Goal: Check status: Check status

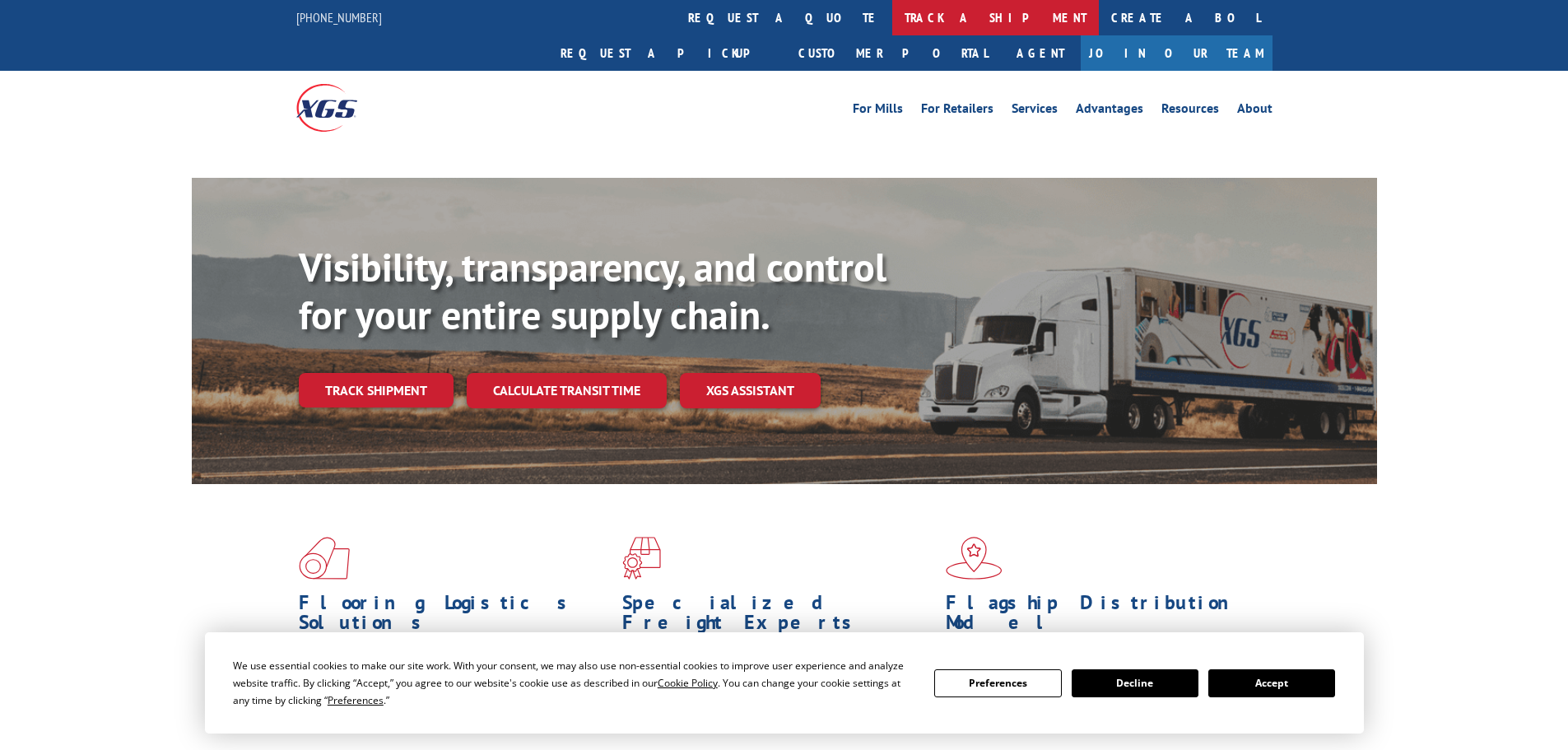
click at [893, 23] on link "track a shipment" at bounding box center [996, 18] width 207 height 35
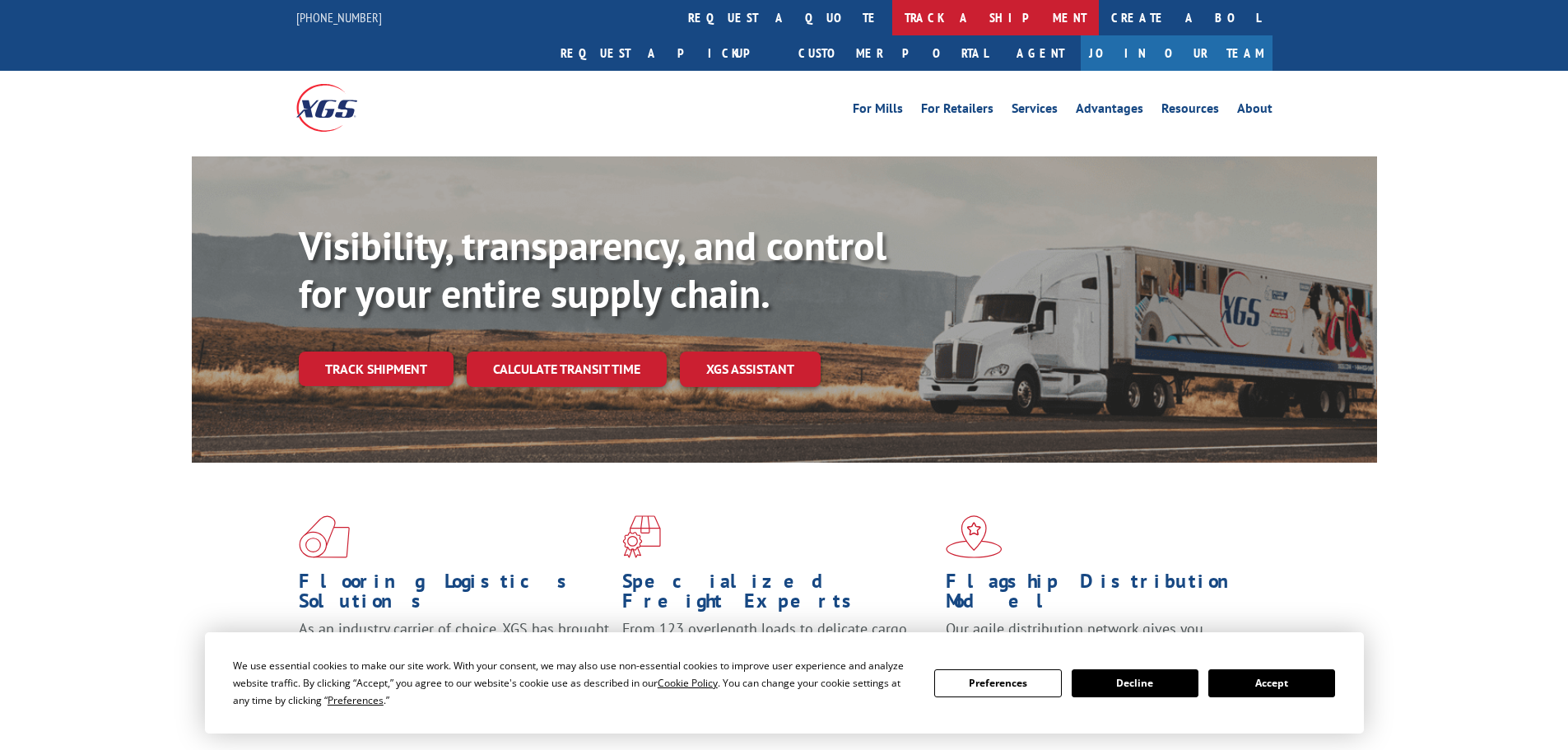
click at [893, 13] on link "track a shipment" at bounding box center [996, 18] width 207 height 35
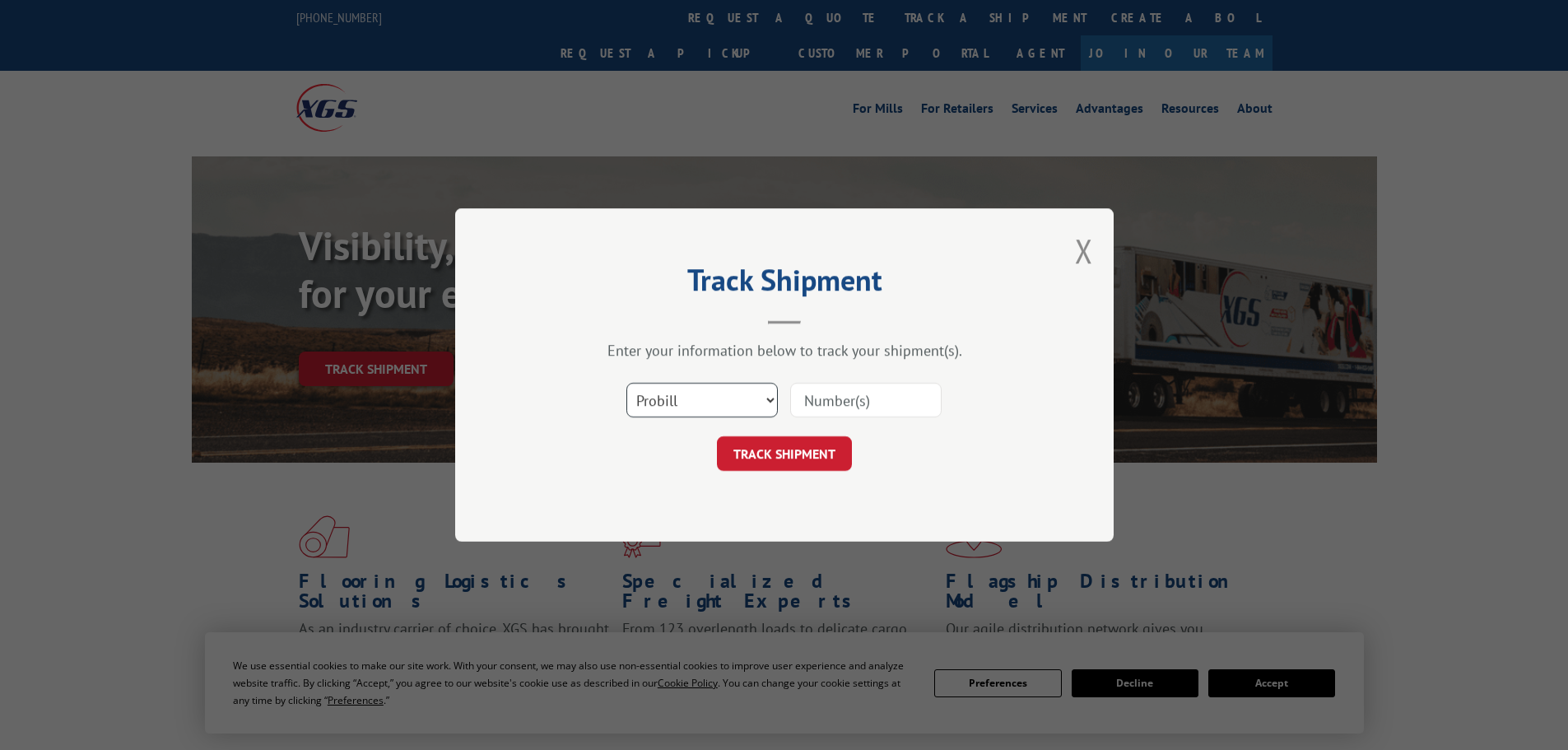
click at [768, 400] on select "Select category... Probill BOL PO" at bounding box center [701, 400] width 152 height 34
select select "bol"
click at [626, 383] on select "Select category... Probill BOL PO" at bounding box center [701, 400] width 152 height 34
click at [829, 405] on input at bounding box center [866, 400] width 152 height 34
paste input "5252175"
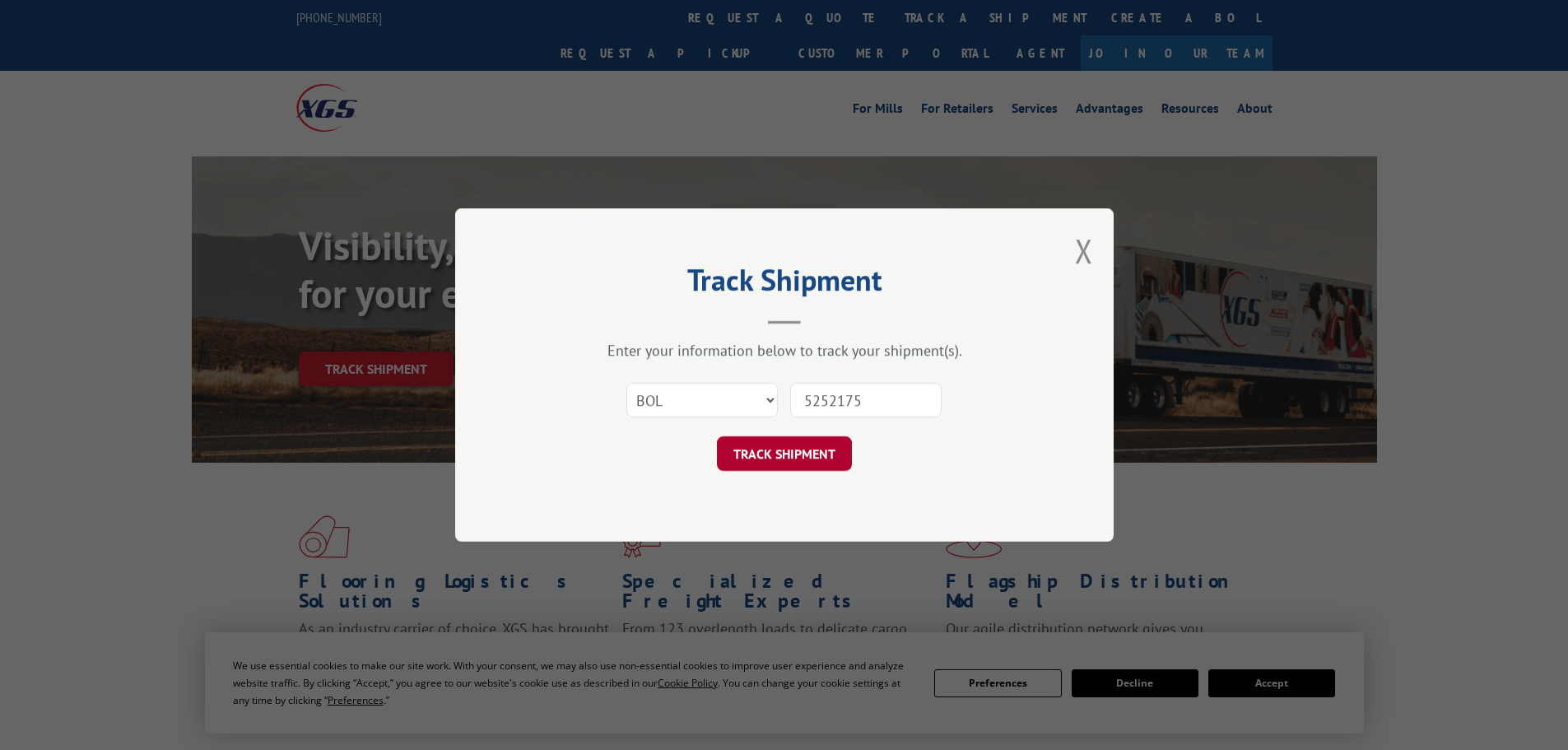
type input "5252175"
click at [807, 445] on button "TRACK SHIPMENT" at bounding box center [784, 453] width 135 height 34
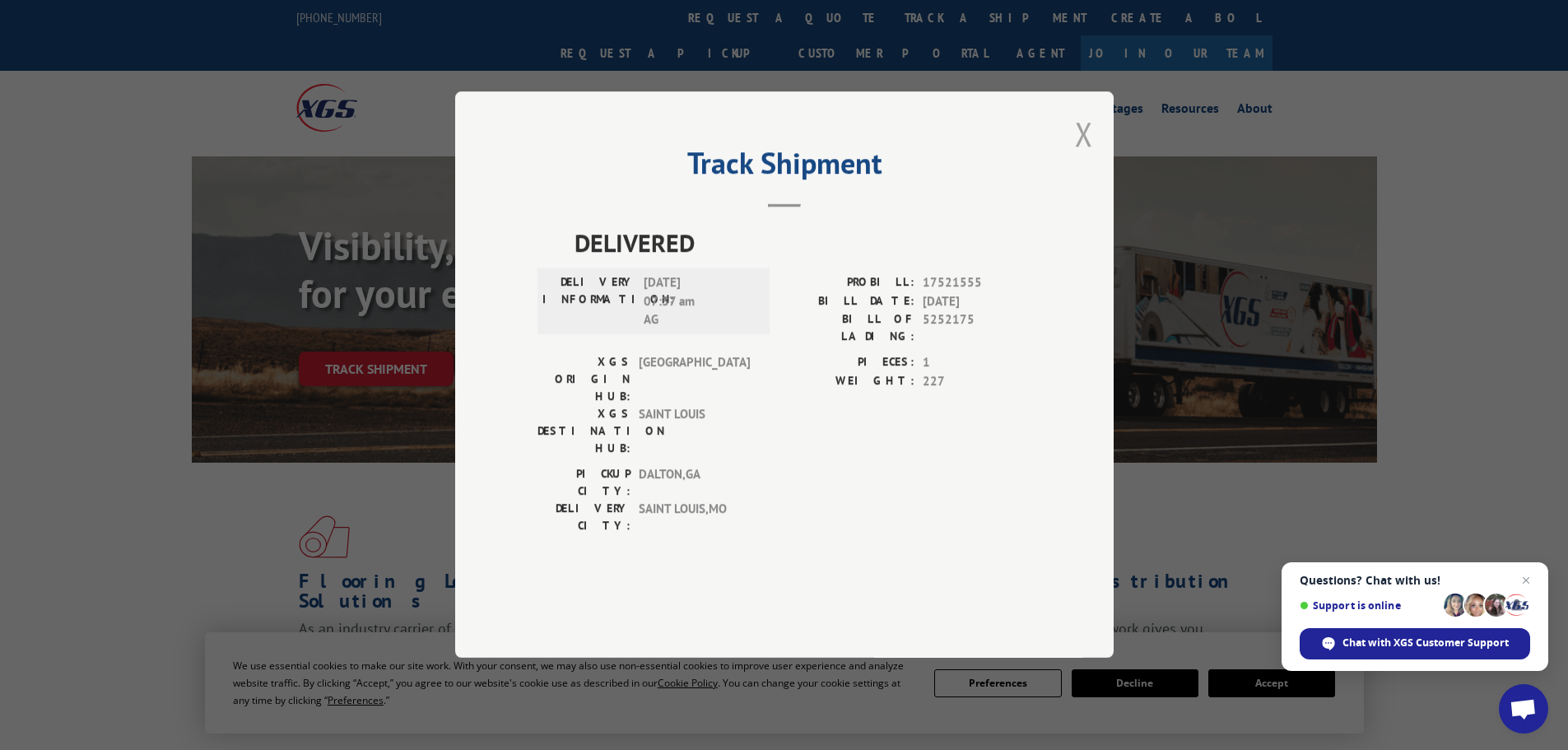
click at [1088, 156] on button "Close modal" at bounding box center [1084, 134] width 18 height 44
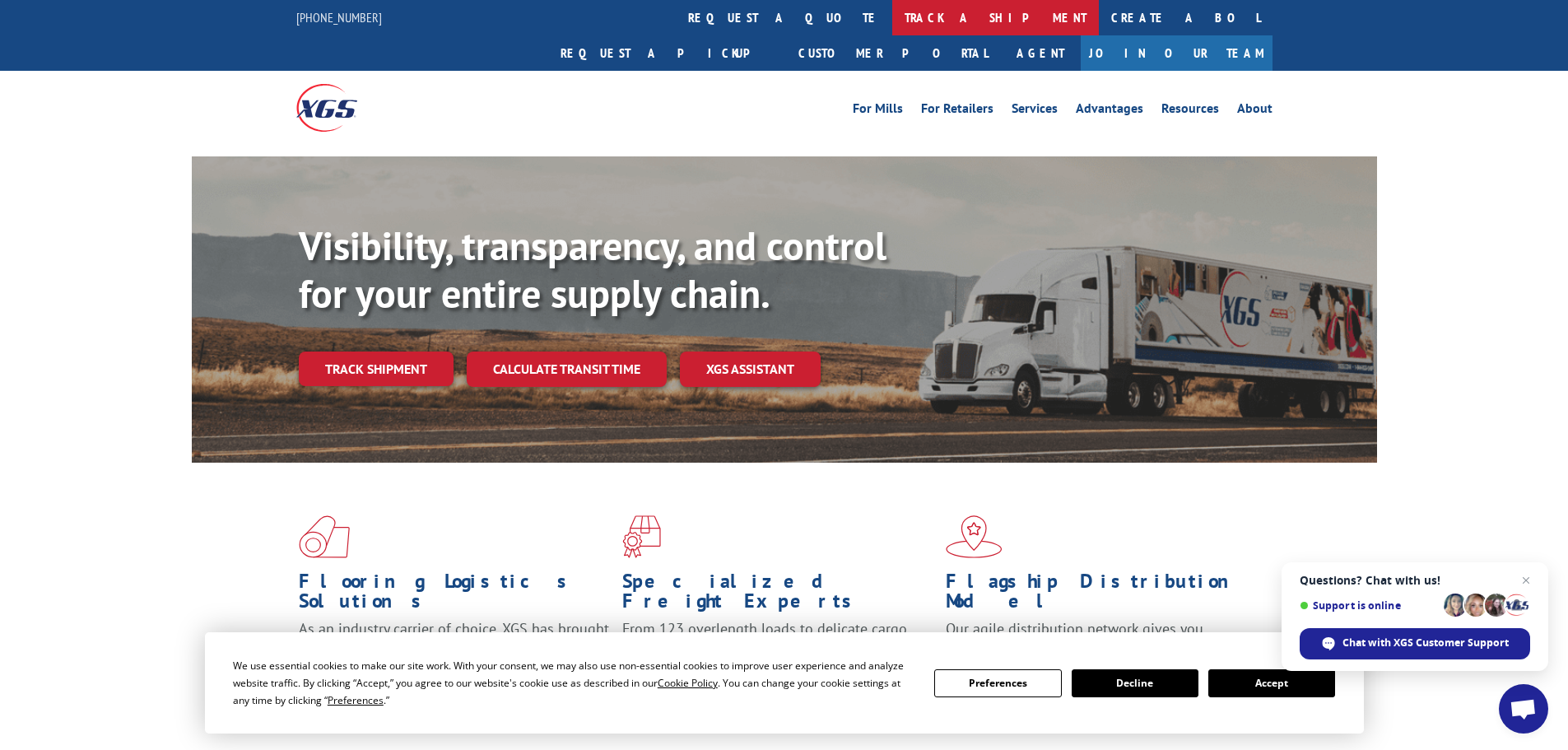
click at [893, 12] on link "track a shipment" at bounding box center [996, 18] width 207 height 35
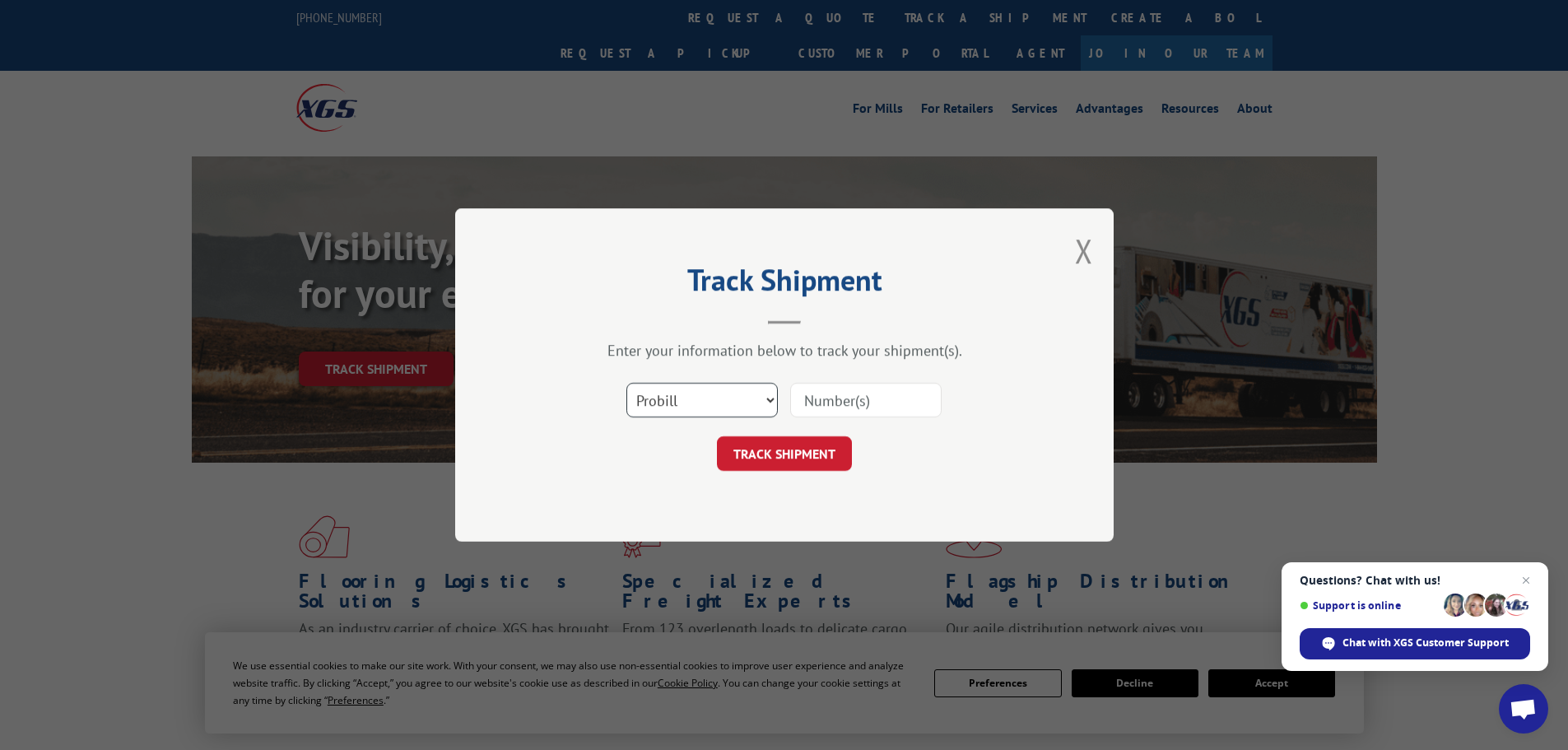
click at [758, 397] on select "Select category... Probill BOL PO" at bounding box center [701, 400] width 152 height 34
select select "bol"
click at [626, 383] on select "Select category... Probill BOL PO" at bounding box center [701, 400] width 152 height 34
click at [816, 396] on input at bounding box center [866, 400] width 152 height 34
paste input "5252160"
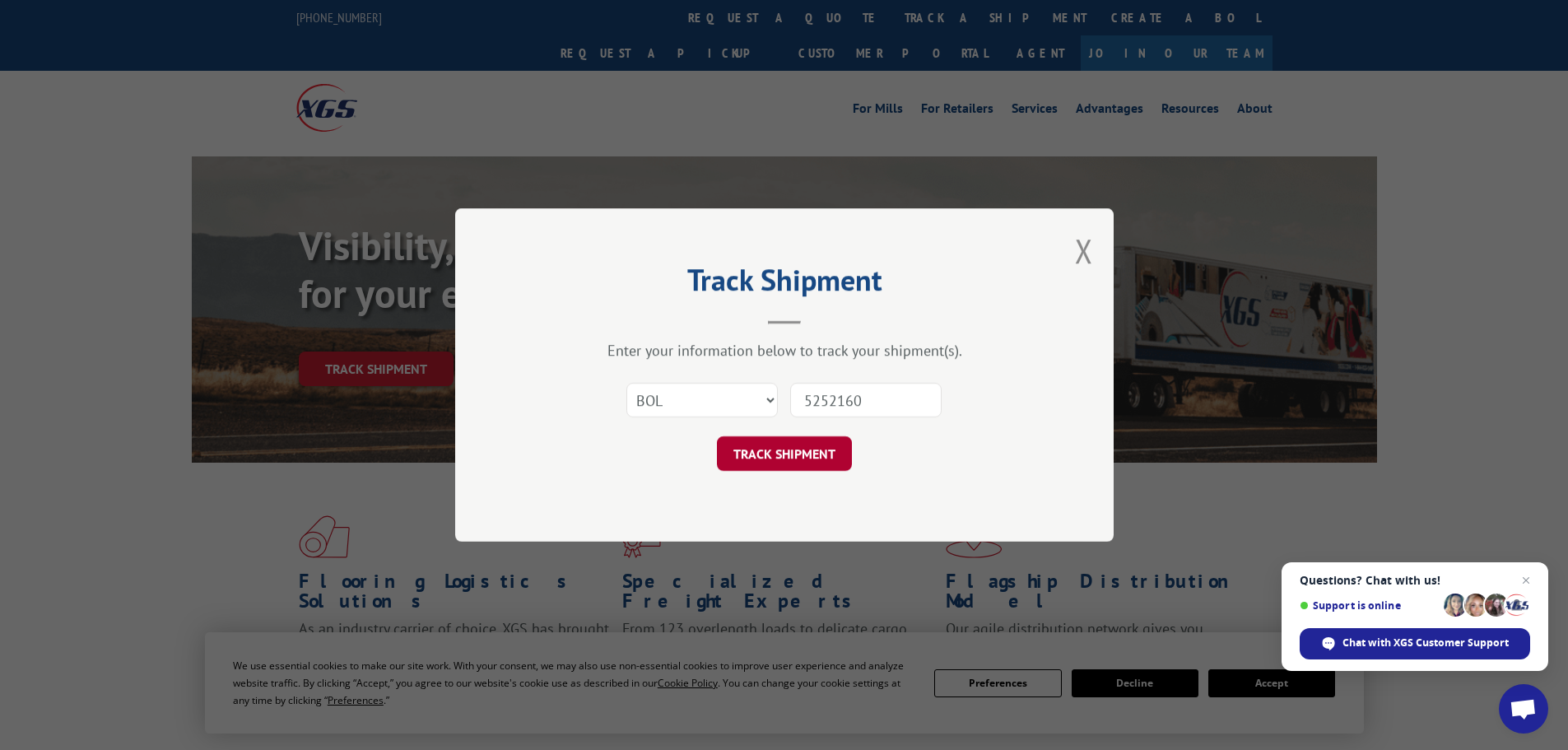
type input "5252160"
click at [785, 447] on button "TRACK SHIPMENT" at bounding box center [784, 453] width 135 height 34
